Goal: Information Seeking & Learning: Understand process/instructions

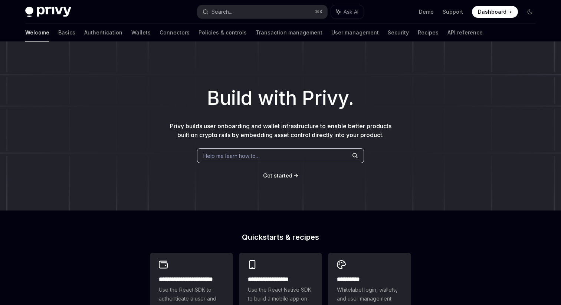
click at [235, 4] on div "Privy Docs home page Search... ⌘ K Ask AI Demo Support Dashboard Dashboard Sear…" at bounding box center [280, 12] width 510 height 24
click at [235, 8] on button "Search... ⌘ K" at bounding box center [262, 11] width 130 height 13
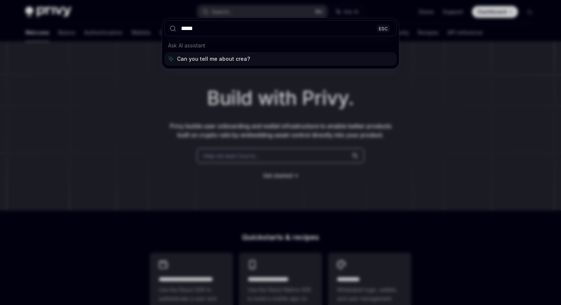
type input "******"
type textarea "*"
type input "**********"
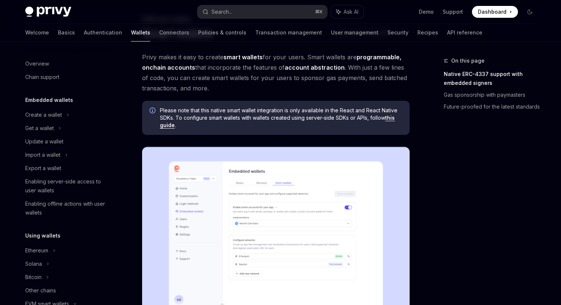
scroll to position [144, 0]
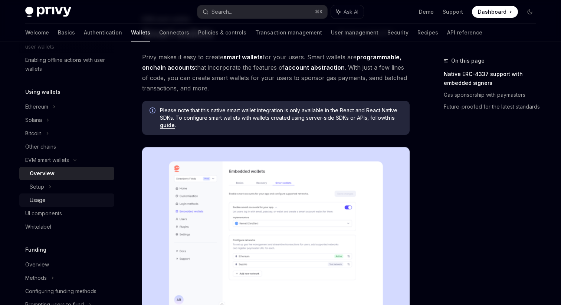
click at [50, 203] on div "Usage" at bounding box center [70, 200] width 80 height 9
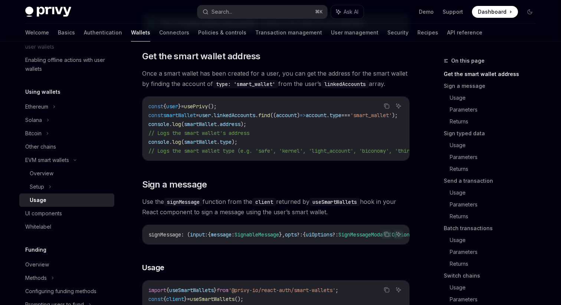
scroll to position [115, 0]
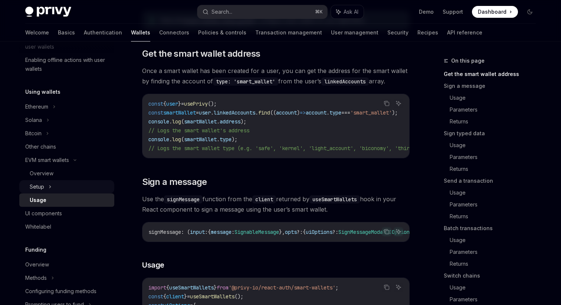
click at [65, 188] on div "Setup" at bounding box center [66, 186] width 95 height 13
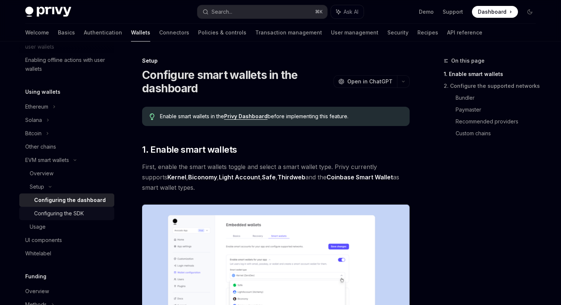
click at [89, 214] on div "Configuring the SDK" at bounding box center [72, 213] width 76 height 9
type textarea "*"
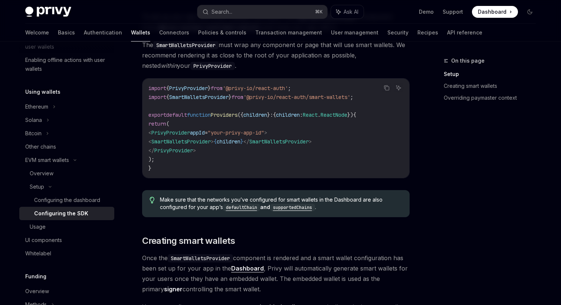
scroll to position [219, 0]
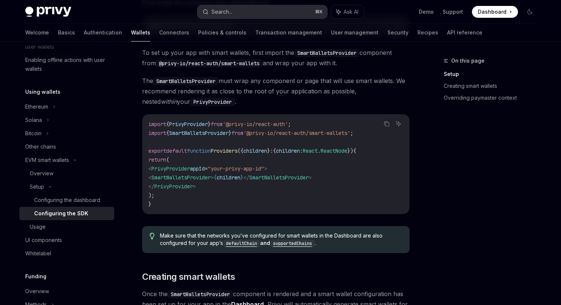
click at [234, 15] on button "Search... ⌘ K" at bounding box center [262, 11] width 130 height 13
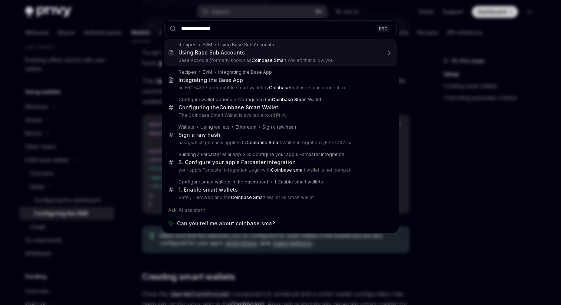
type input "**********"
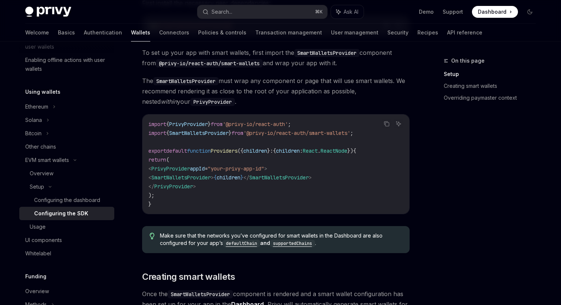
type textarea "*"
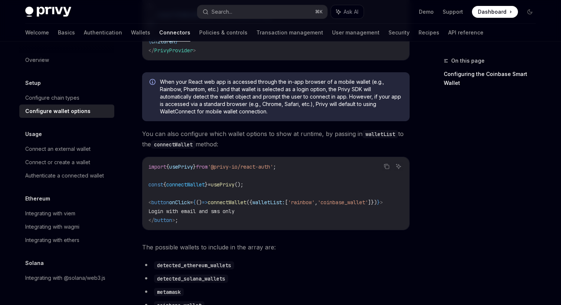
scroll to position [207, 0]
